Goal: Navigation & Orientation: Find specific page/section

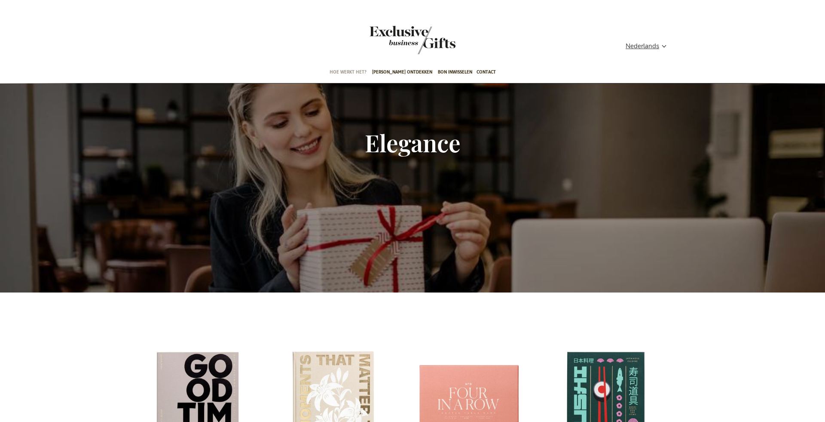
type input "administrator"
click at [360, 70] on span "Hoe werkt het?" at bounding box center [348, 72] width 37 height 20
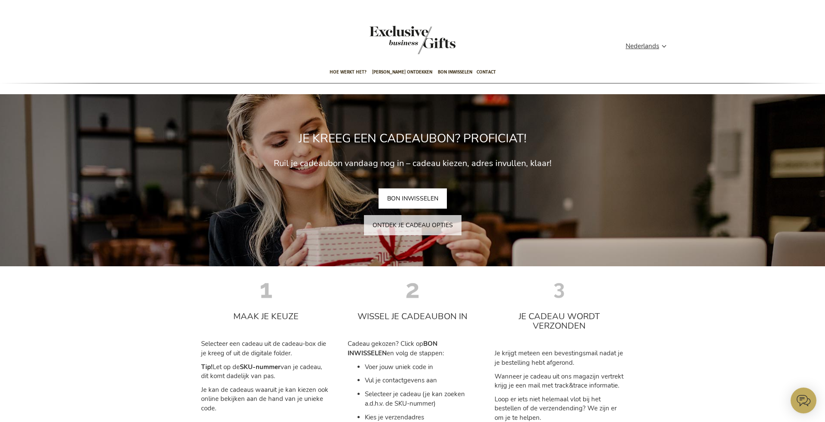
type input "administrator"
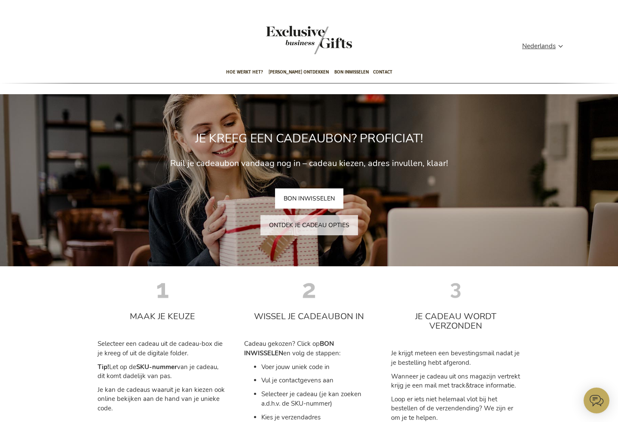
scroll to position [0, 0]
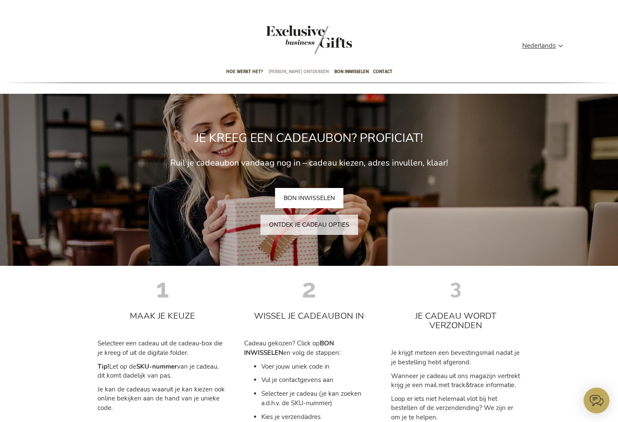
type input "administrator"
click at [280, 71] on span "[PERSON_NAME] ontdekken" at bounding box center [299, 71] width 60 height 20
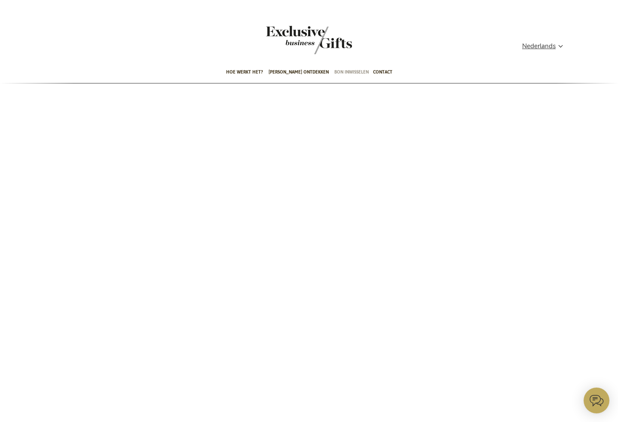
type input "administrator"
click at [335, 70] on span "Bon inwisselen" at bounding box center [351, 72] width 34 height 20
